Goal: Information Seeking & Learning: Learn about a topic

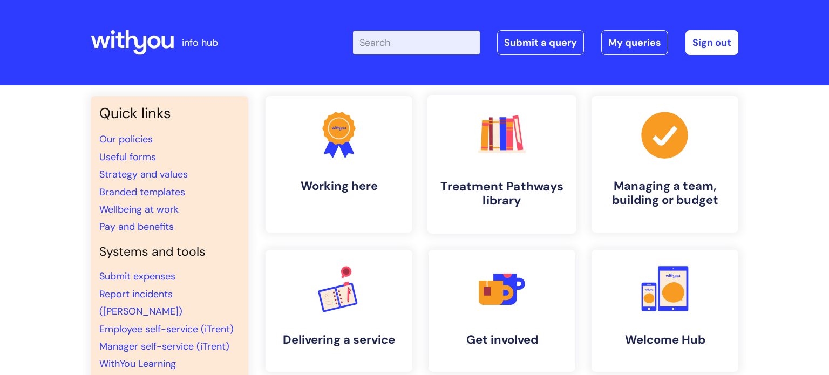
click at [506, 169] on link ".cls-1{fill:#f89b22;}.cls-1,.cls-2,.cls-3,.cls-4,.cls-5,.cls-6,.cls-7{stroke-wi…" at bounding box center [501, 164] width 149 height 139
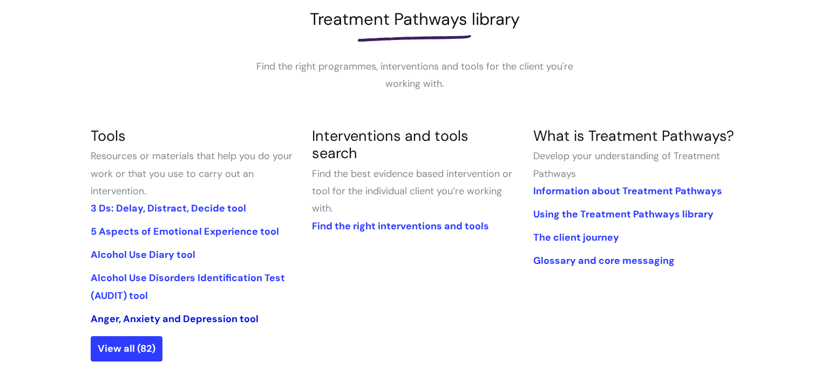
scroll to position [163, 0]
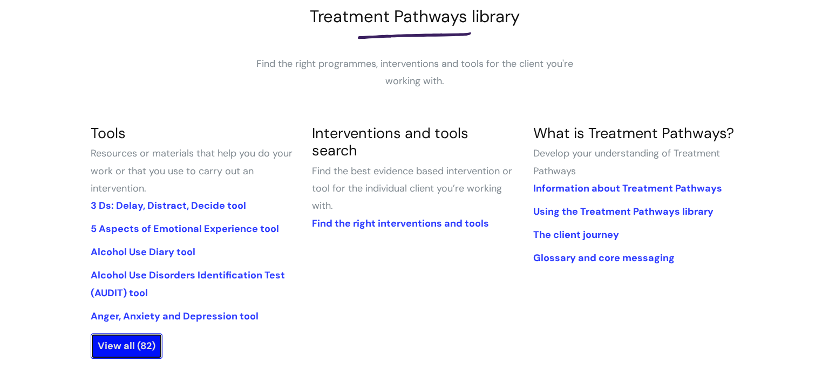
click at [151, 344] on link "View all (82)" at bounding box center [127, 345] width 72 height 25
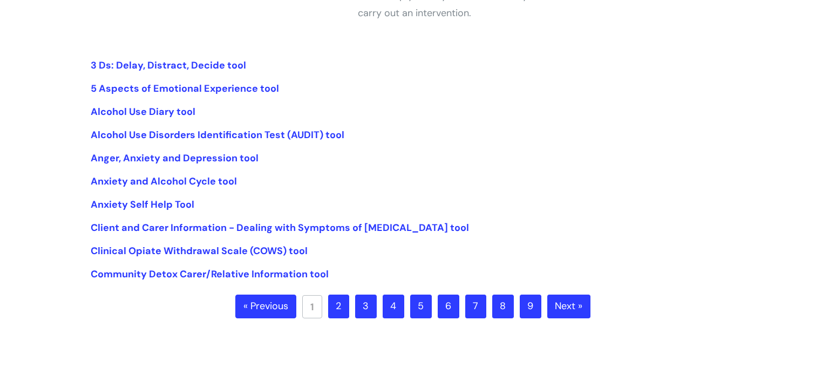
scroll to position [235, 0]
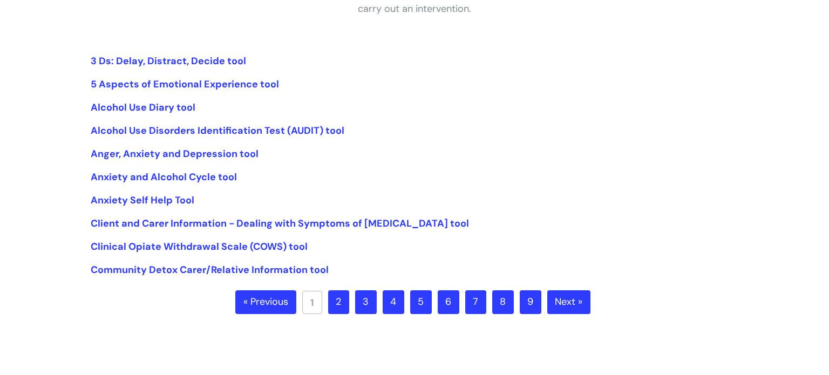
click at [339, 301] on link "2" at bounding box center [338, 302] width 21 height 24
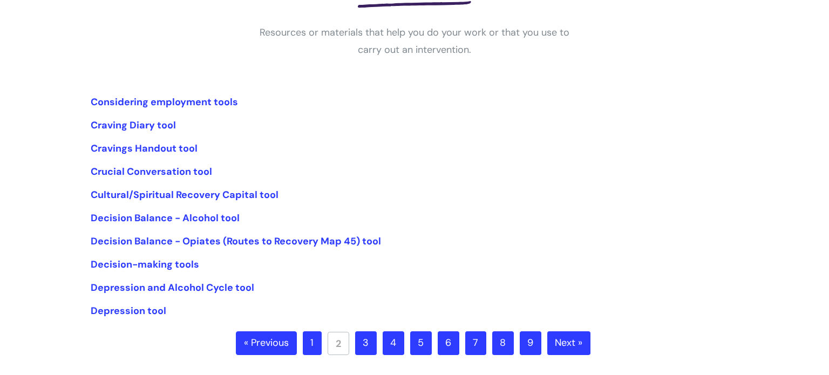
scroll to position [205, 0]
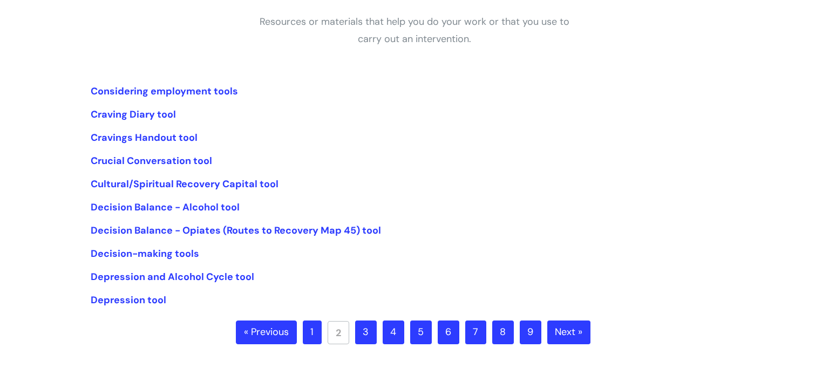
click at [365, 332] on link "3" at bounding box center [366, 333] width 22 height 24
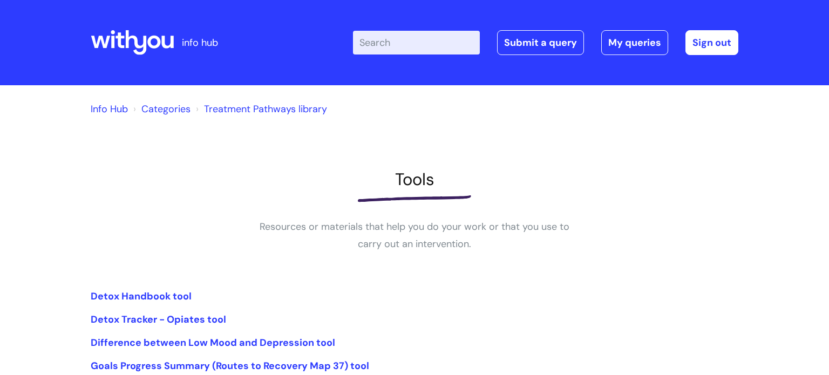
click at [381, 52] on input "Enter your search term here..." at bounding box center [416, 43] width 127 height 24
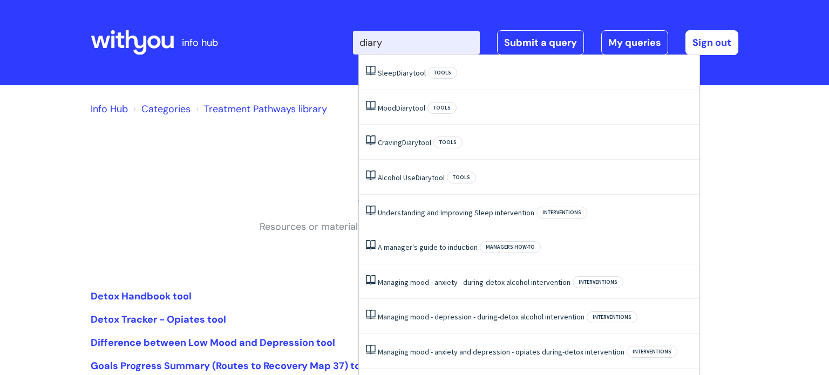
type input "diary"
click button "Search" at bounding box center [0, 0] width 0 height 0
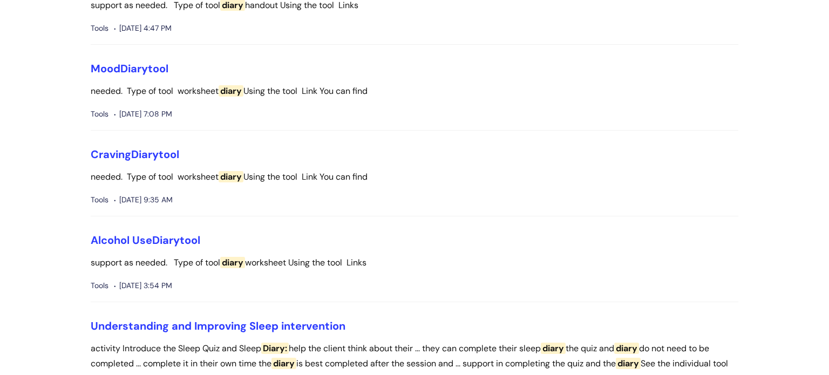
scroll to position [173, 0]
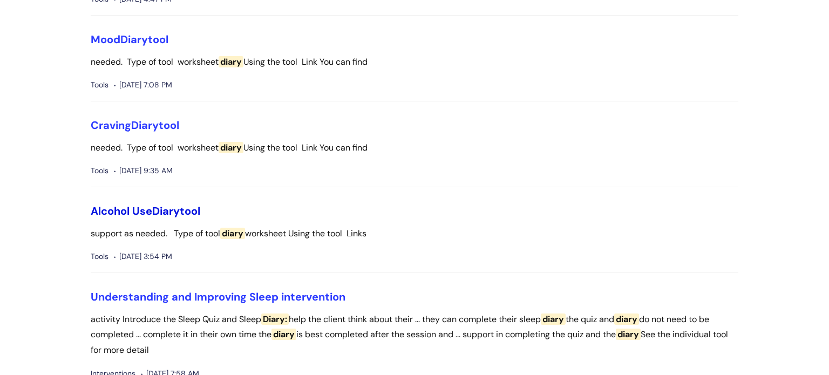
click at [166, 211] on span "Diary" at bounding box center [166, 211] width 28 height 14
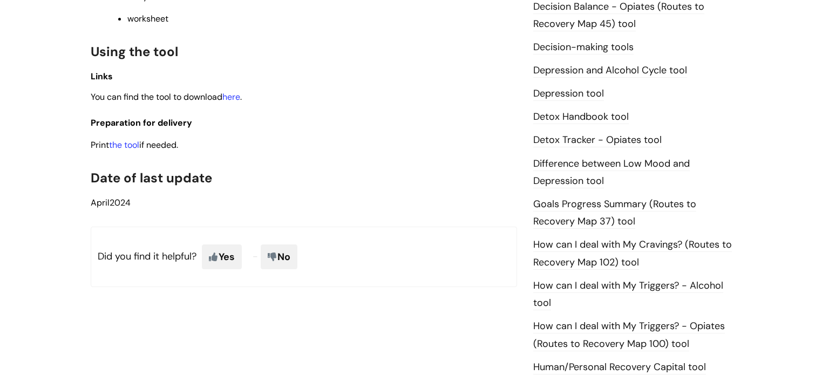
scroll to position [562, 0]
click at [122, 150] on link "the tool" at bounding box center [124, 144] width 30 height 11
